Goal: Navigation & Orientation: Understand site structure

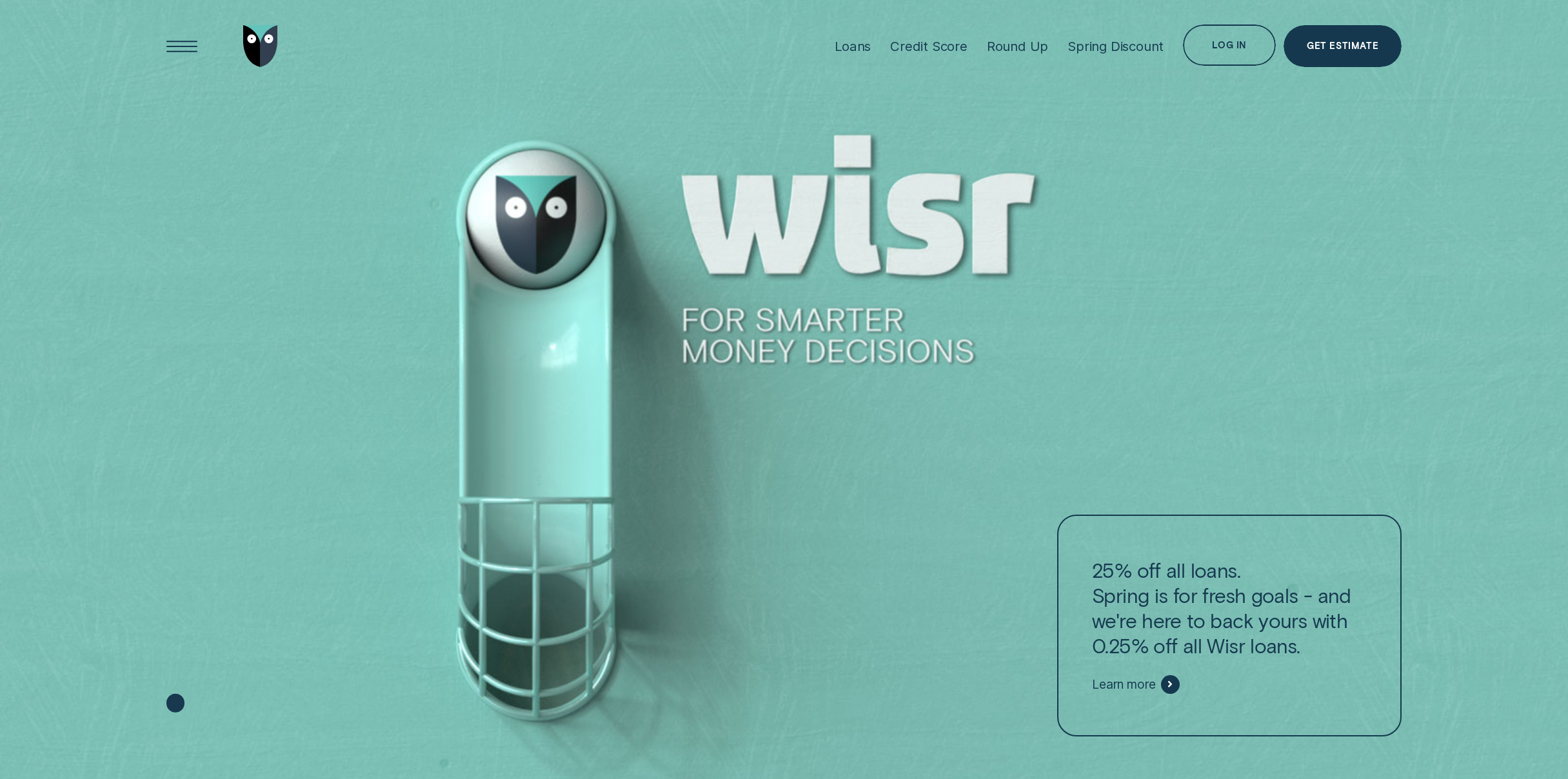
click at [184, 593] on div at bounding box center [784, 390] width 1568 height 780
click at [176, 709] on icon at bounding box center [175, 703] width 18 height 19
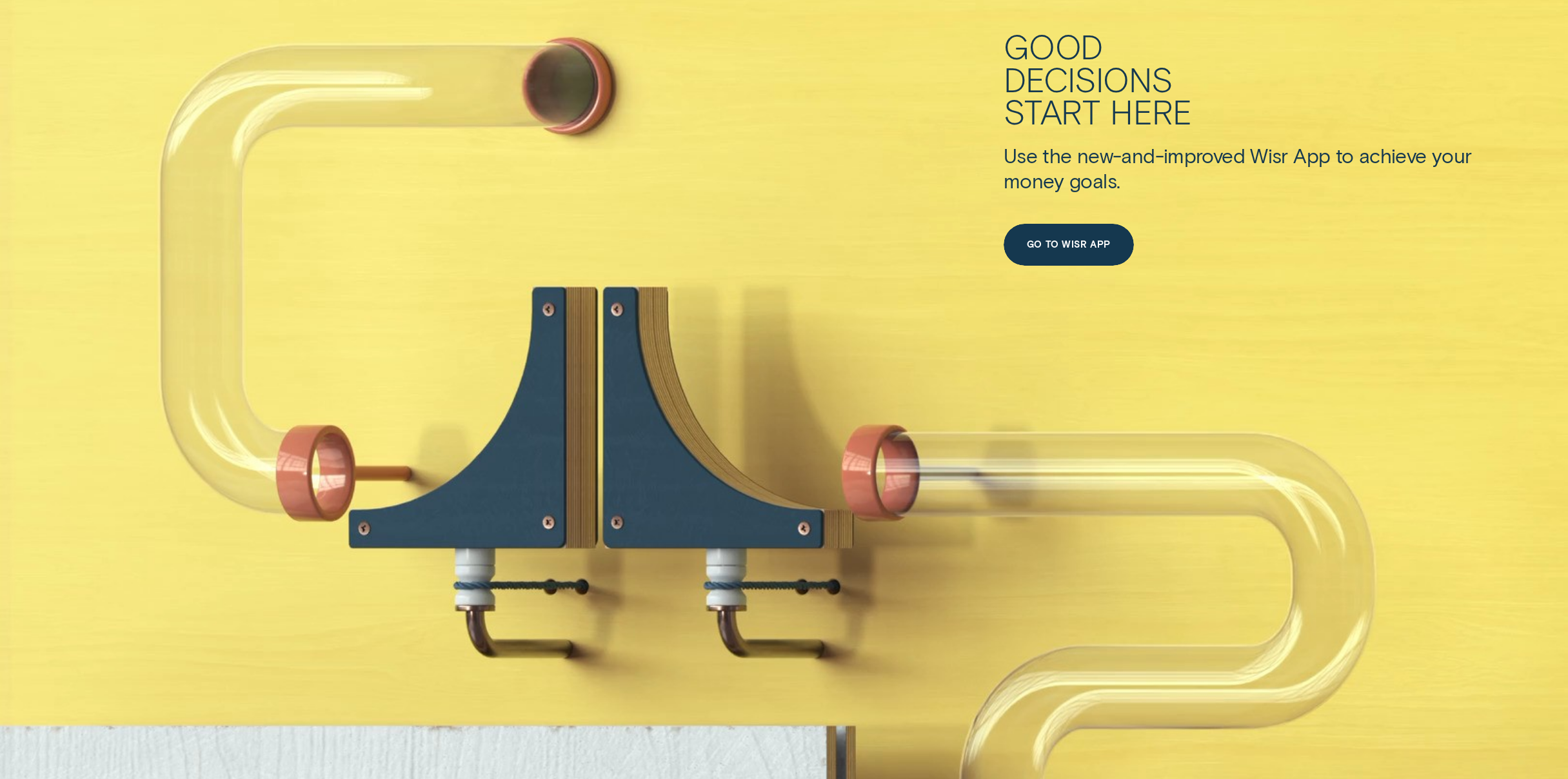
scroll to position [946, 0]
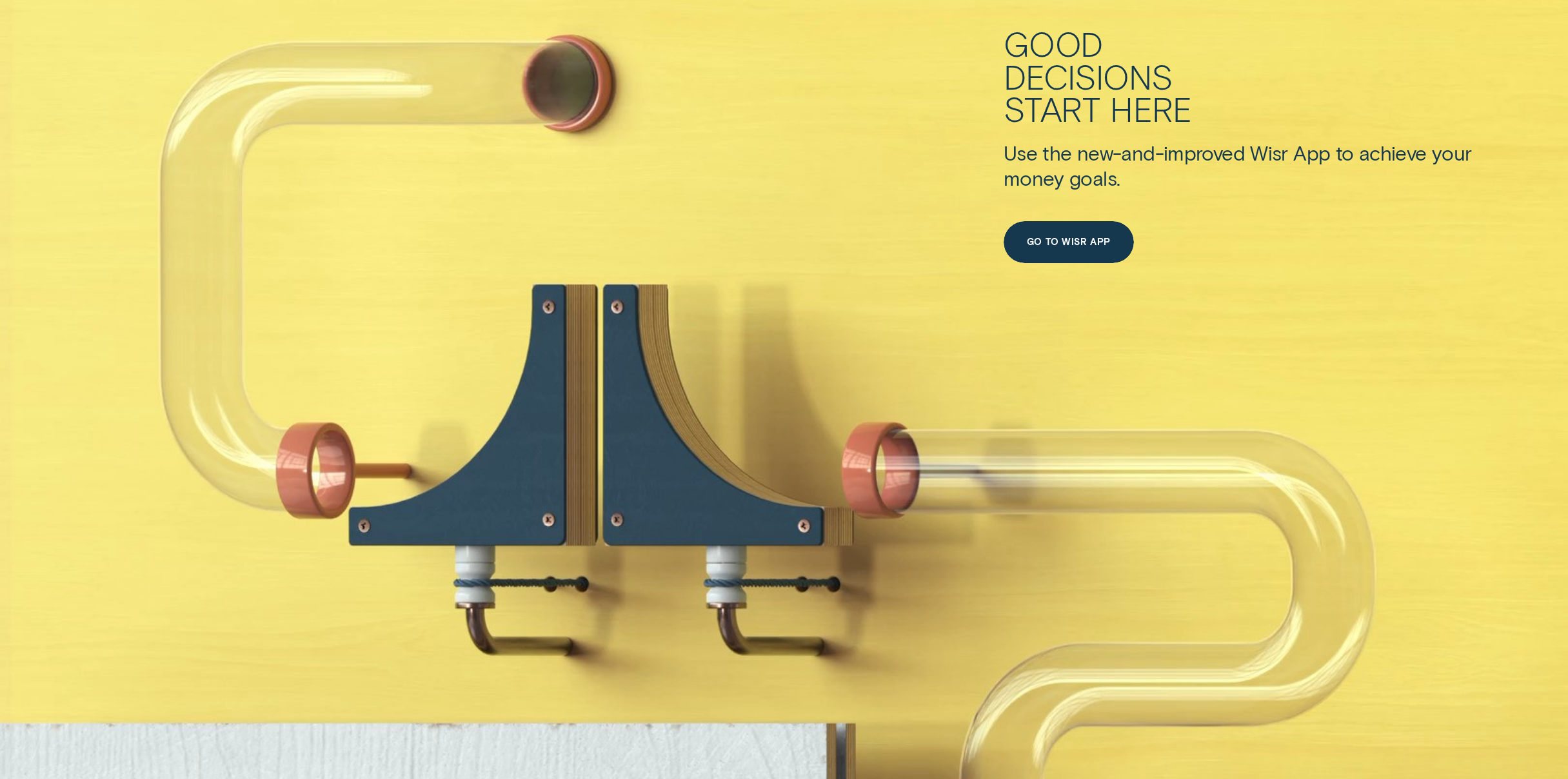
click at [714, 302] on div "Good decisions start here Use the new-and-improved Wisr App to achieve your mon…" at bounding box center [784, 356] width 1568 height 1046
drag, startPoint x: 690, startPoint y: 336, endPoint x: 929, endPoint y: 451, distance: 265.2
click at [925, 449] on div "Good decisions start here Use the new-and-improved Wisr App to achieve your mon…" at bounding box center [784, 356] width 1568 height 1046
drag, startPoint x: 957, startPoint y: 512, endPoint x: 996, endPoint y: 593, distance: 89.9
click at [982, 558] on div "Good decisions start here Use the new-and-improved Wisr App to achieve your mon…" at bounding box center [784, 356] width 1568 height 1046
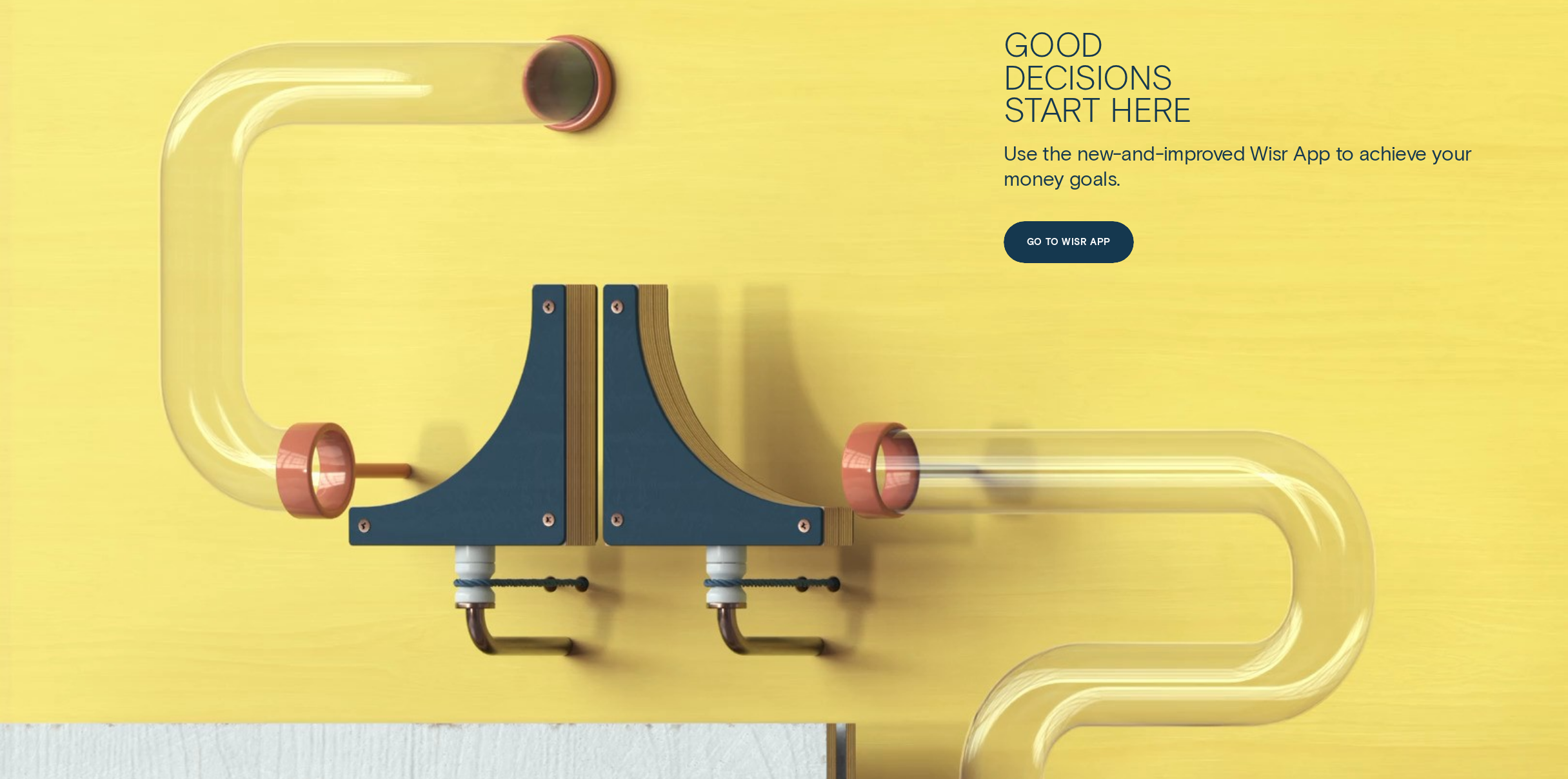
drag, startPoint x: 1007, startPoint y: 647, endPoint x: 1000, endPoint y: 614, distance: 33.7
click at [1000, 620] on div "Good decisions start here Use the new-and-improved Wisr App to achieve your mon…" at bounding box center [784, 356] width 1568 height 1046
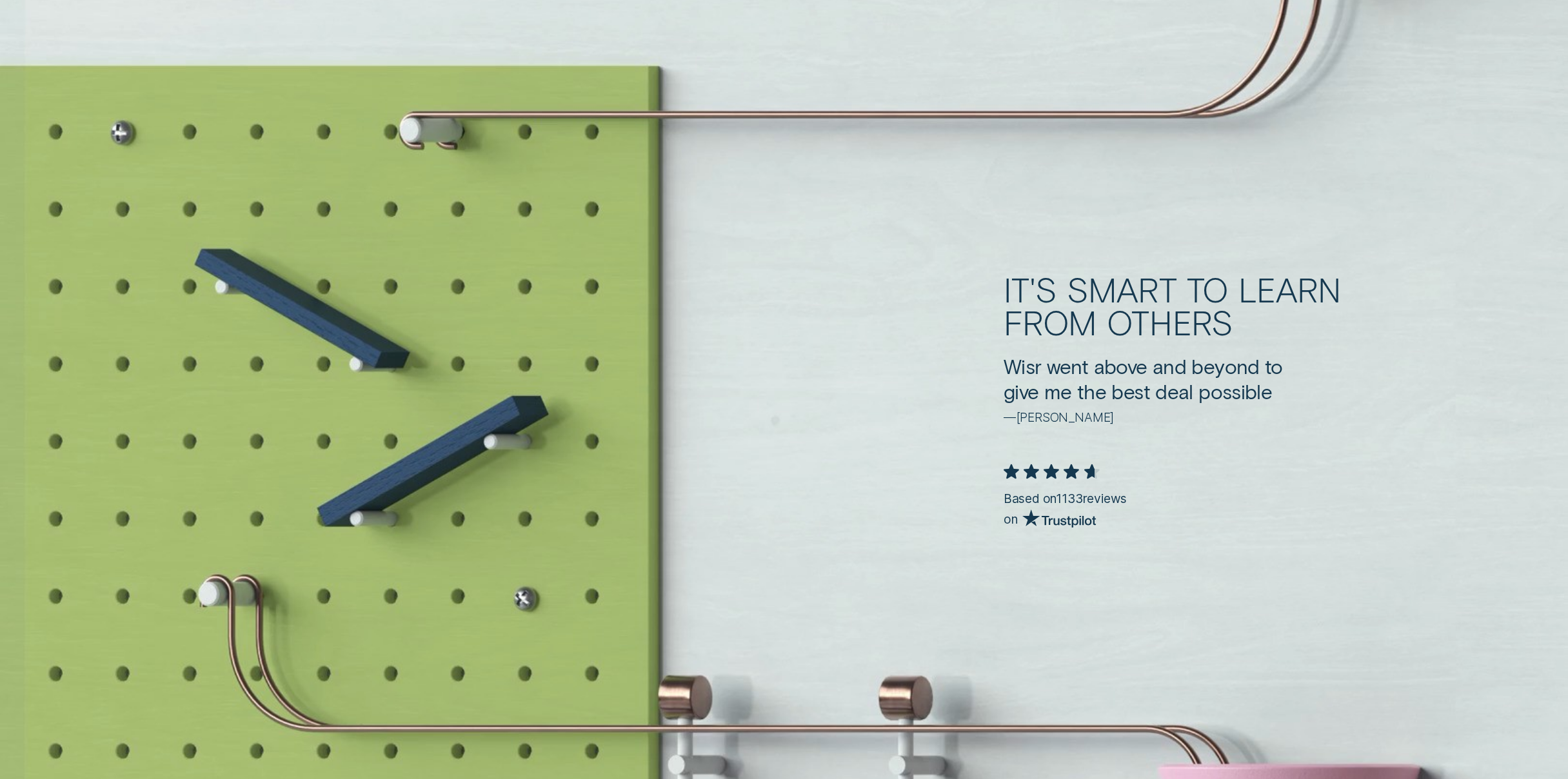
scroll to position [4120, 0]
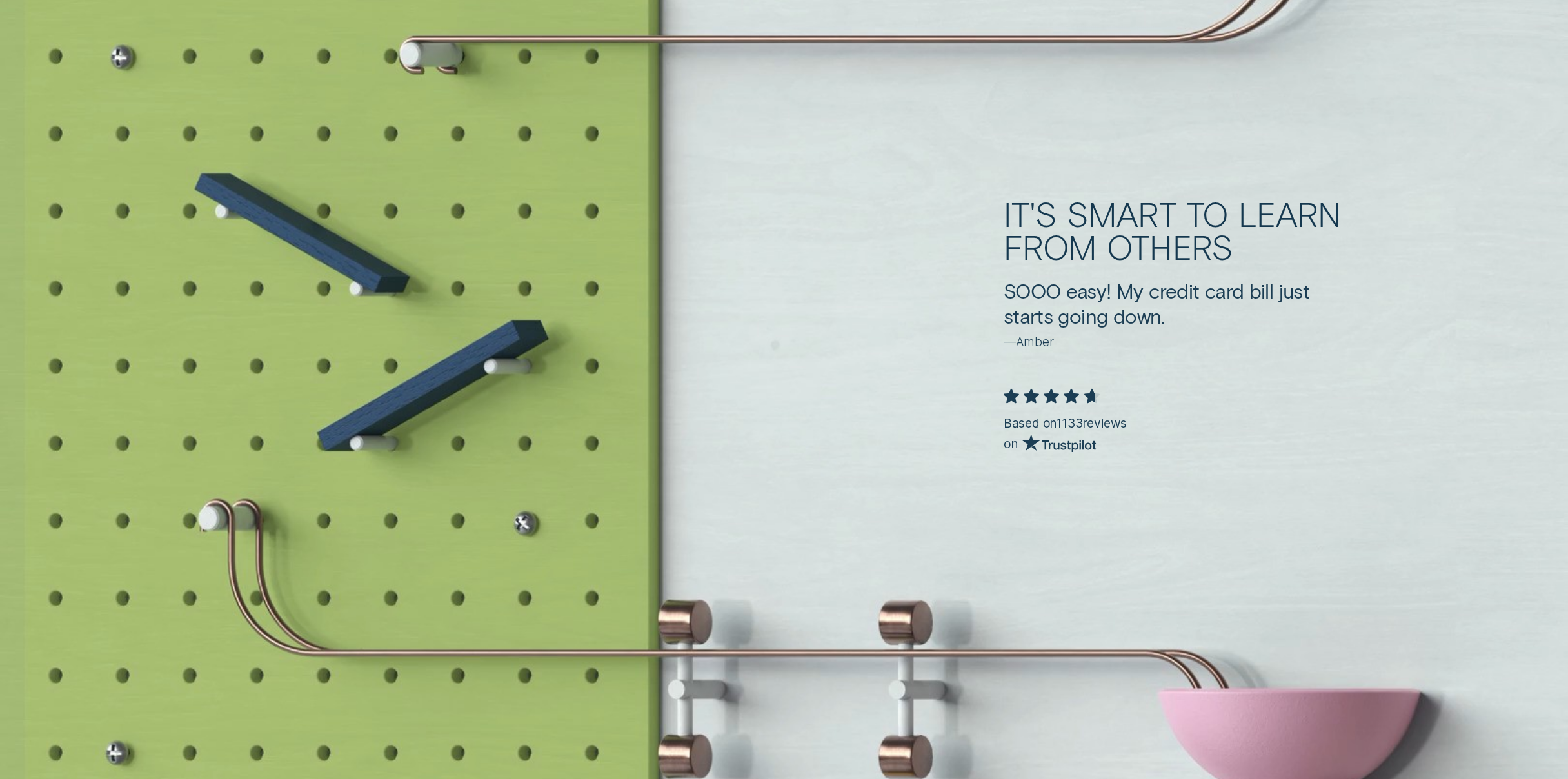
click at [957, 551] on div "It's smart to learn from others Wisr went above and beyond to give me the best …" at bounding box center [784, 318] width 1568 height 1046
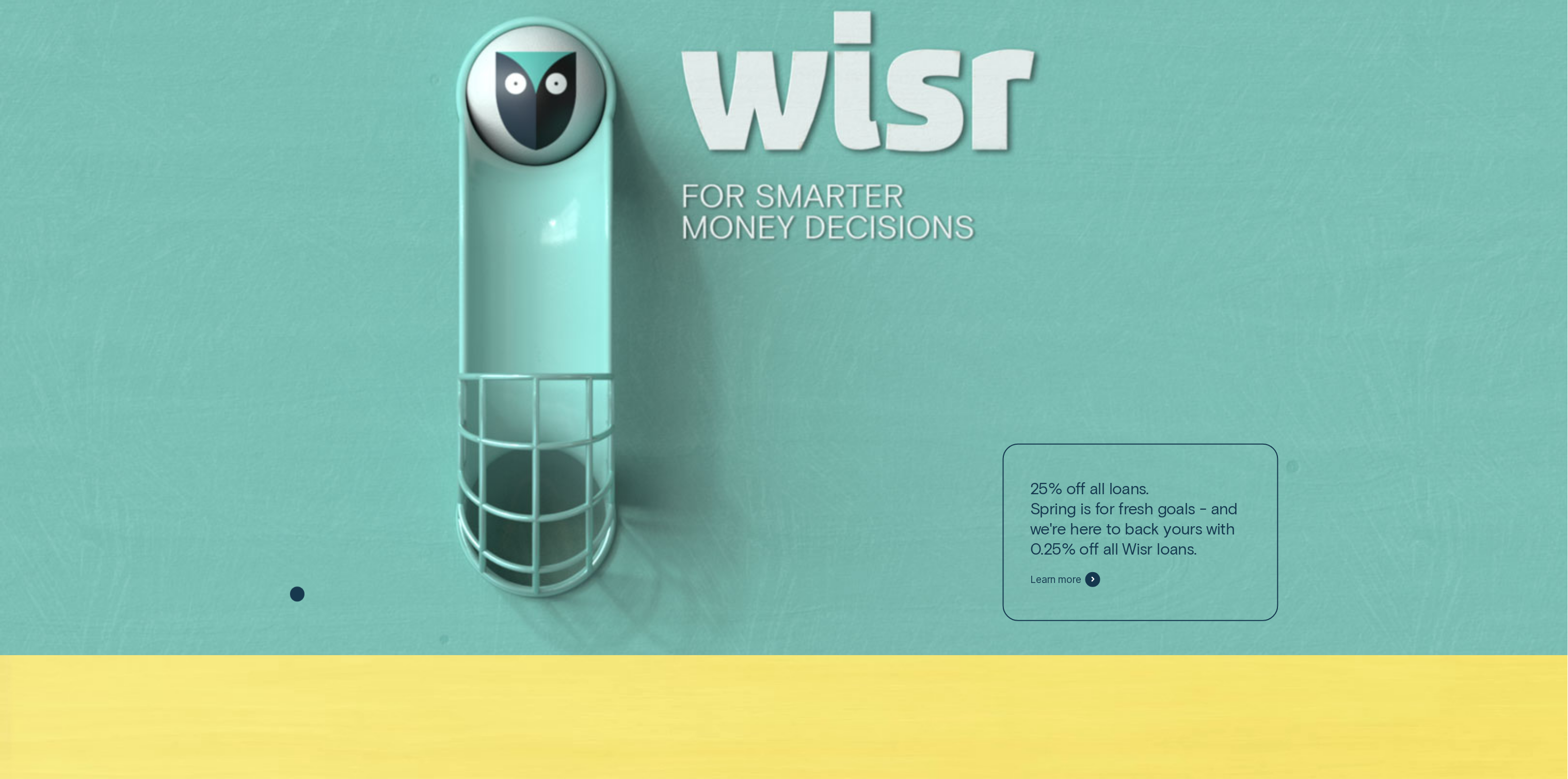
scroll to position [0, 0]
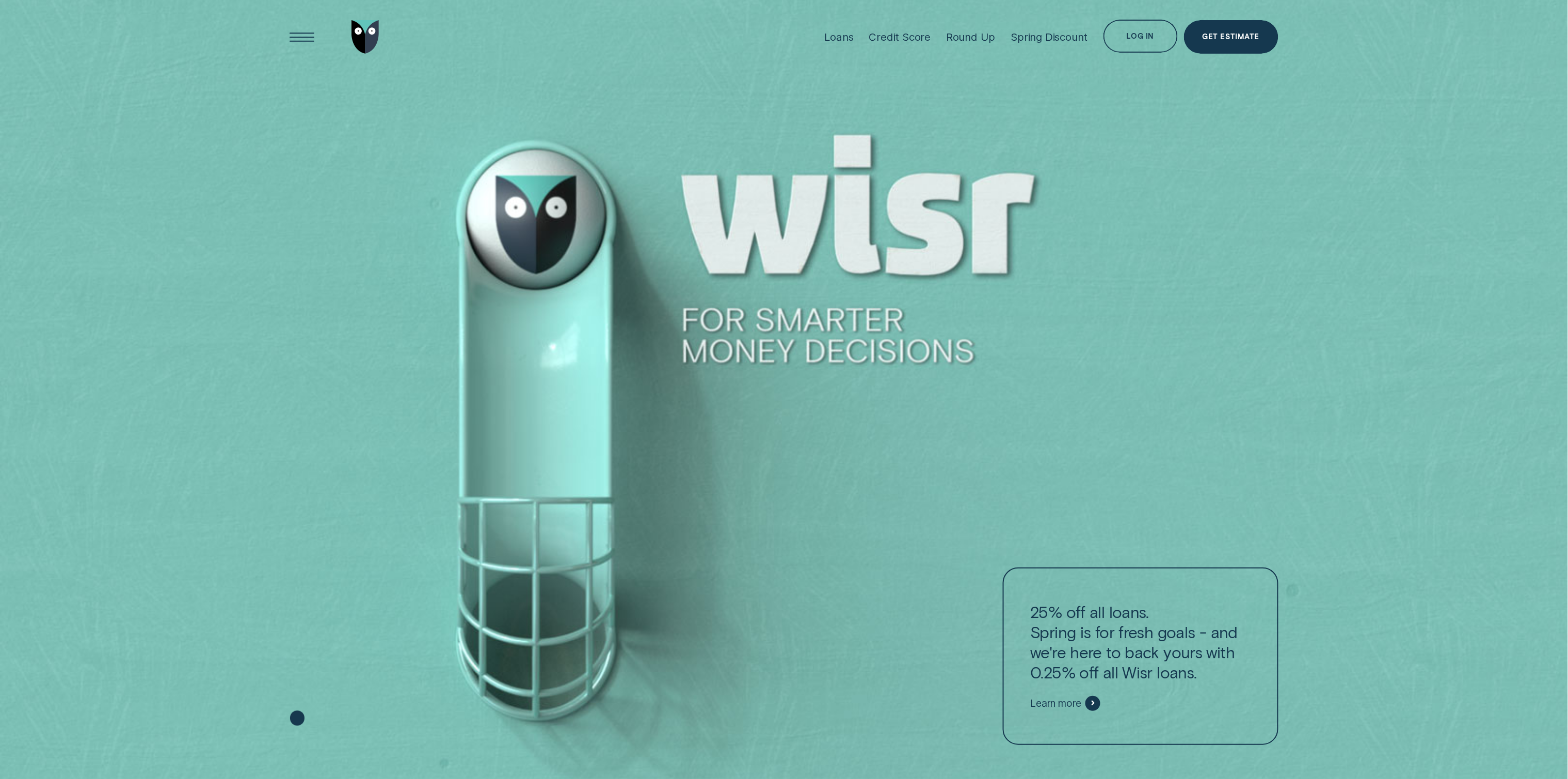
click at [741, 67] on div "Loans Credit Score Round Up Spring Discount Log in Log in Customer Dashboard Vi…" at bounding box center [783, 37] width 988 height 74
click at [758, 96] on div at bounding box center [784, 390] width 1568 height 780
